Goal: Use online tool/utility

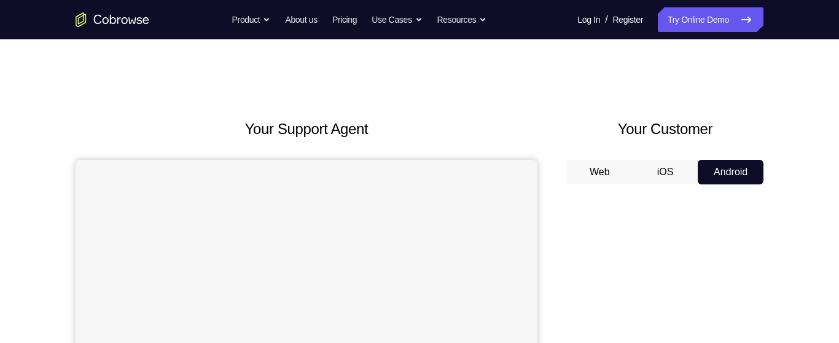
click at [735, 174] on button "Android" at bounding box center [731, 172] width 66 height 25
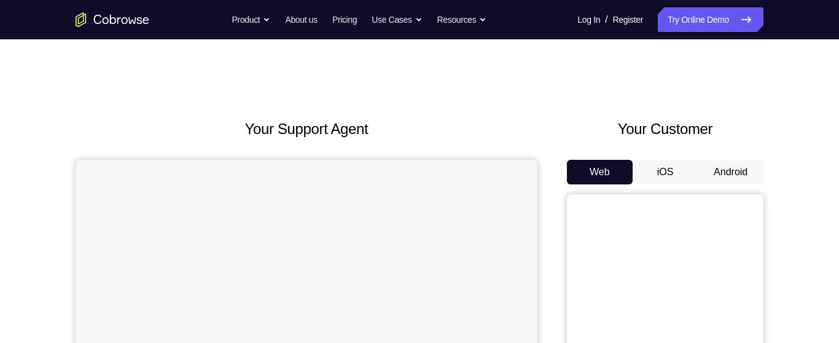
click at [730, 171] on button "Android" at bounding box center [731, 172] width 66 height 25
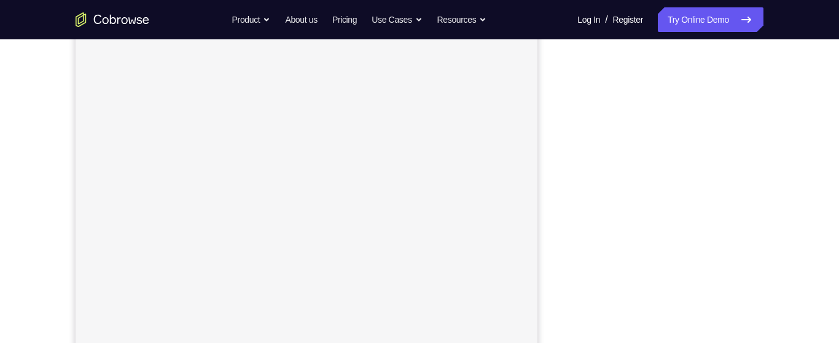
scroll to position [151, 0]
click at [779, 147] on div "Your Support Agent Your Customer Web iOS Android Next Steps We’d be happy to gi…" at bounding box center [419, 293] width 787 height 811
click at [779, 168] on div "Your Support Agent Your Customer Web iOS Android Next Steps We’d be happy to gi…" at bounding box center [419, 229] width 787 height 811
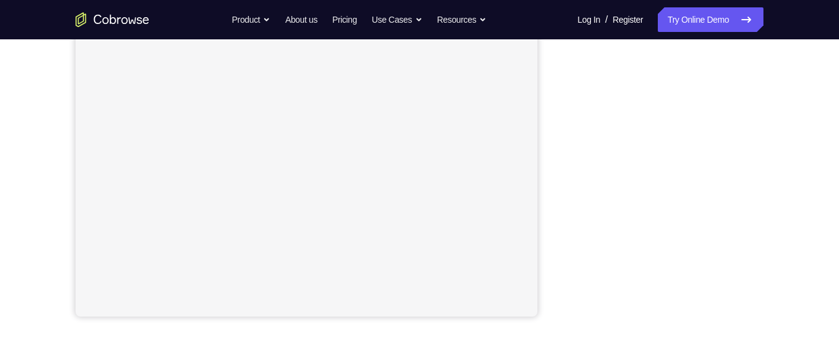
click at [794, 118] on div "Your Support Agent Your Customer Web iOS Android Next Steps We’d be happy to gi…" at bounding box center [419, 189] width 787 height 811
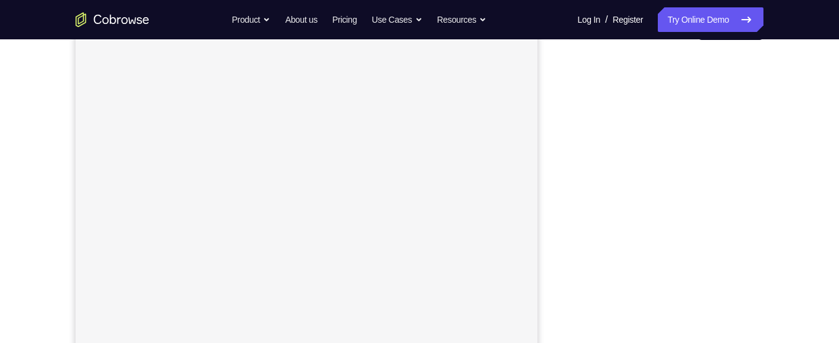
scroll to position [142, 0]
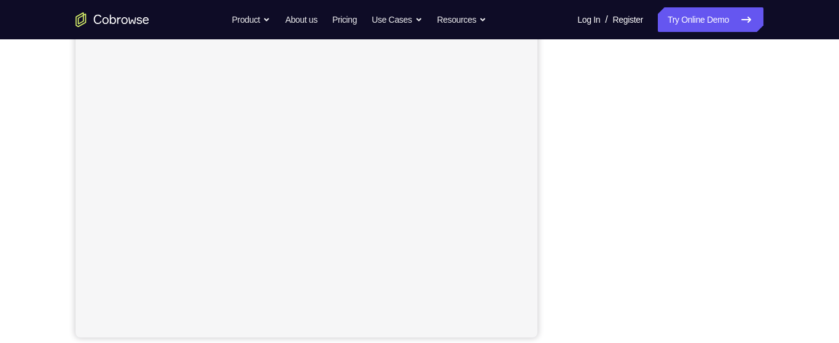
scroll to position [239, 0]
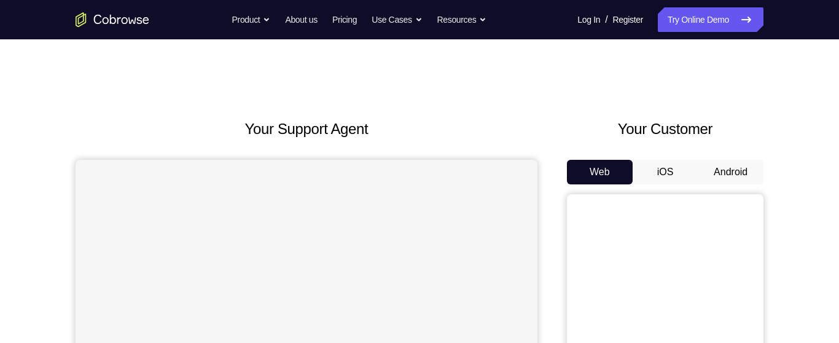
click at [729, 175] on button "Android" at bounding box center [731, 172] width 66 height 25
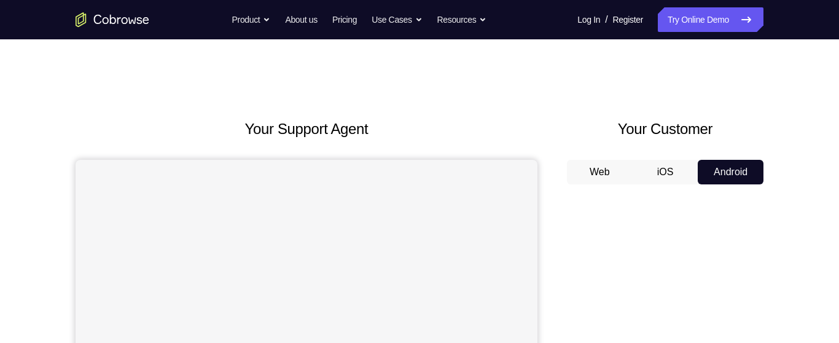
click at [718, 169] on button "Android" at bounding box center [731, 172] width 66 height 25
click at [720, 170] on button "Android" at bounding box center [731, 172] width 66 height 25
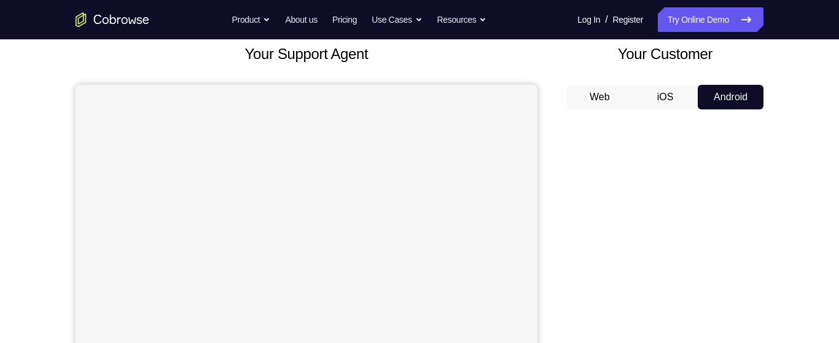
scroll to position [72, 0]
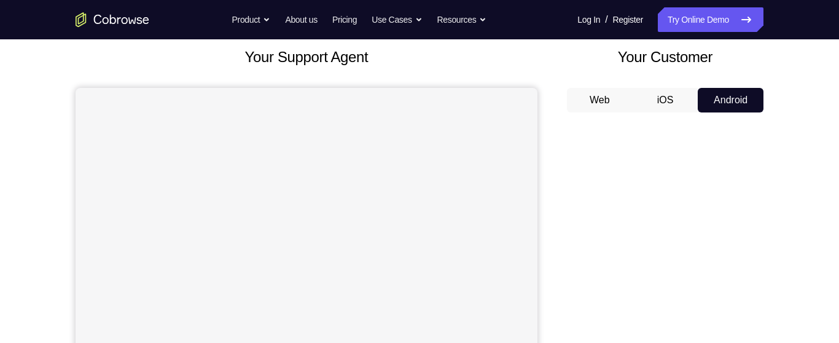
click at [734, 98] on button "Android" at bounding box center [731, 100] width 66 height 25
click at [717, 22] on link "Try Online Demo" at bounding box center [711, 19] width 106 height 25
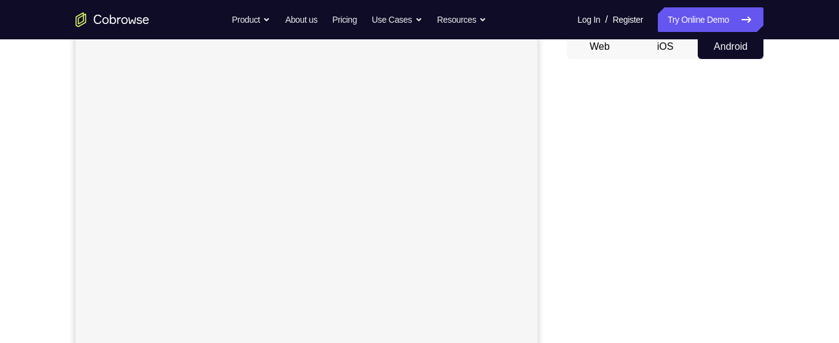
scroll to position [124, 0]
click at [824, 159] on div "Your Support Agent Your Customer Web iOS Android Next Steps We’d be happy to gi…" at bounding box center [419, 320] width 839 height 811
click at [767, 194] on div "Your Support Agent Your Customer Web iOS Android Next Steps We’d be happy to gi…" at bounding box center [419, 226] width 787 height 811
click at [770, 182] on div "Your Support Agent Your Customer Web iOS Android Next Steps We’d be happy to gi…" at bounding box center [419, 226] width 787 height 811
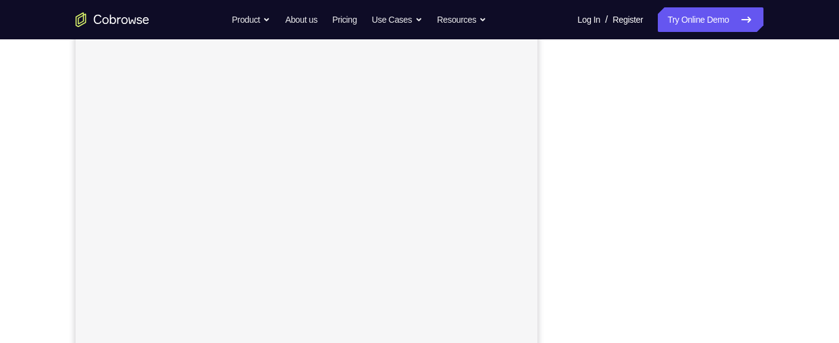
scroll to position [209, 0]
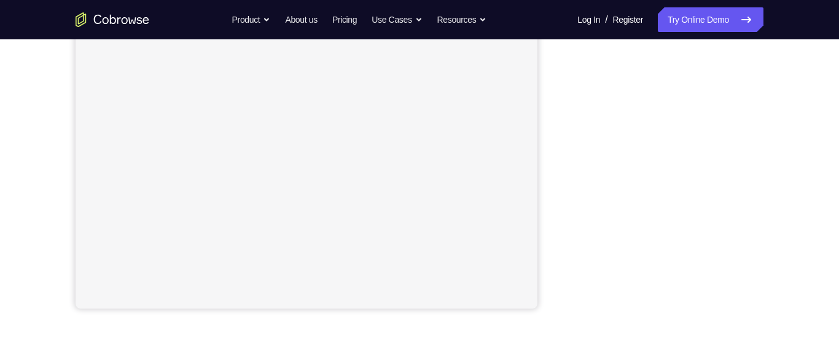
click at [779, 165] on div "Your Support Agent Your Customer Web iOS Android Next Steps We’d be happy to gi…" at bounding box center [419, 181] width 787 height 811
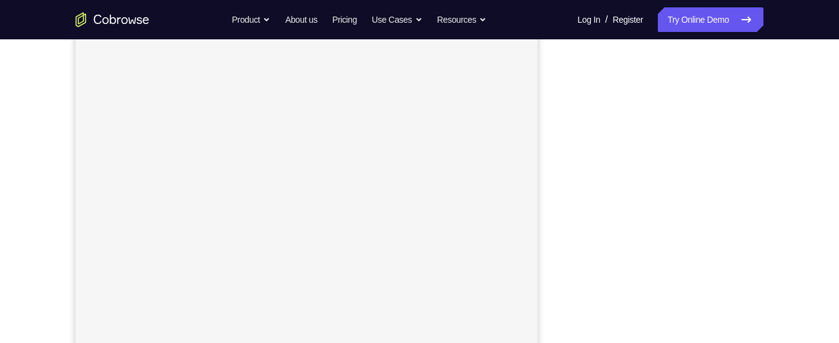
scroll to position [192, 0]
